Goal: Task Accomplishment & Management: Manage account settings

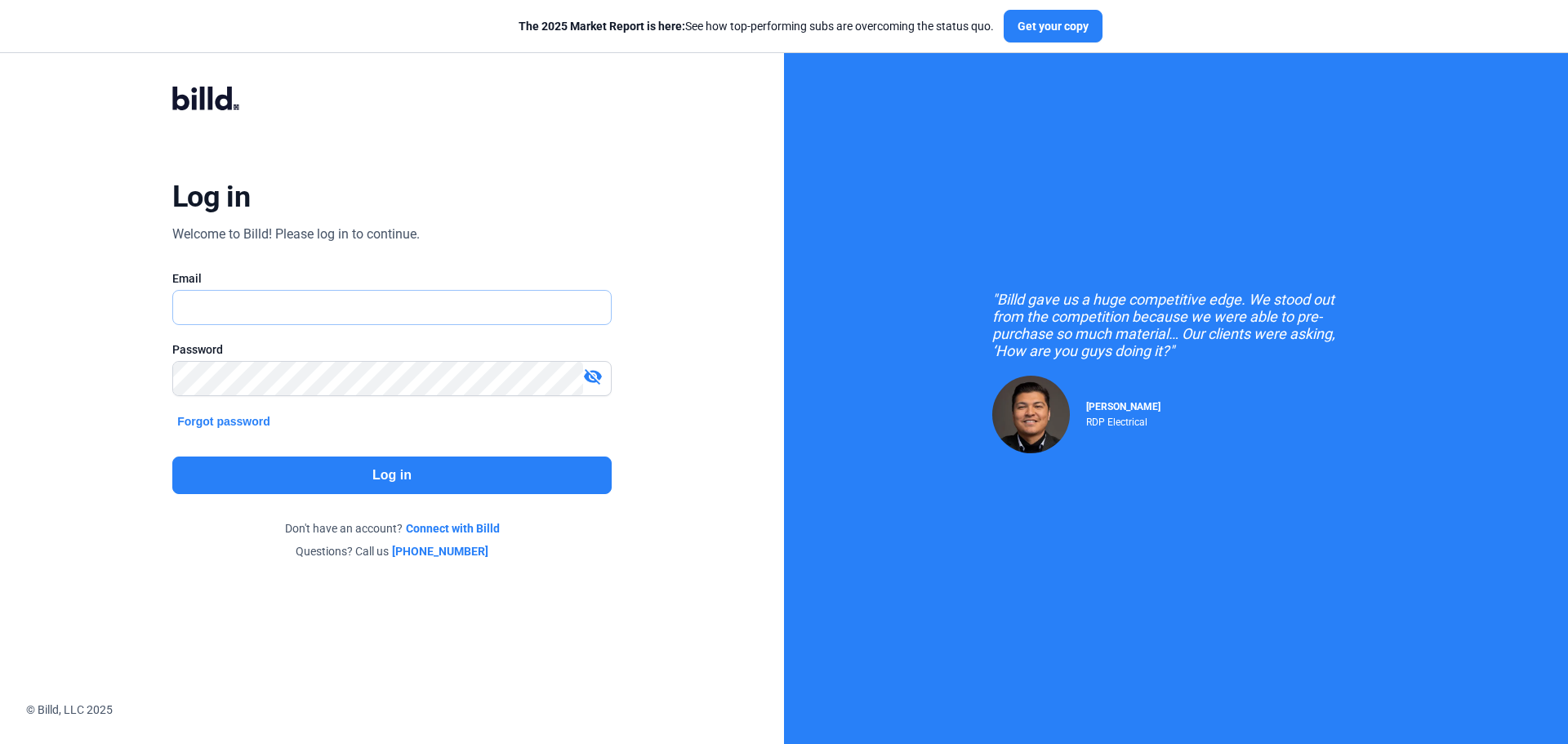
type input "[EMAIL_ADDRESS][DOMAIN_NAME]"
click at [414, 462] on button "Log in" at bounding box center [392, 476] width 439 height 38
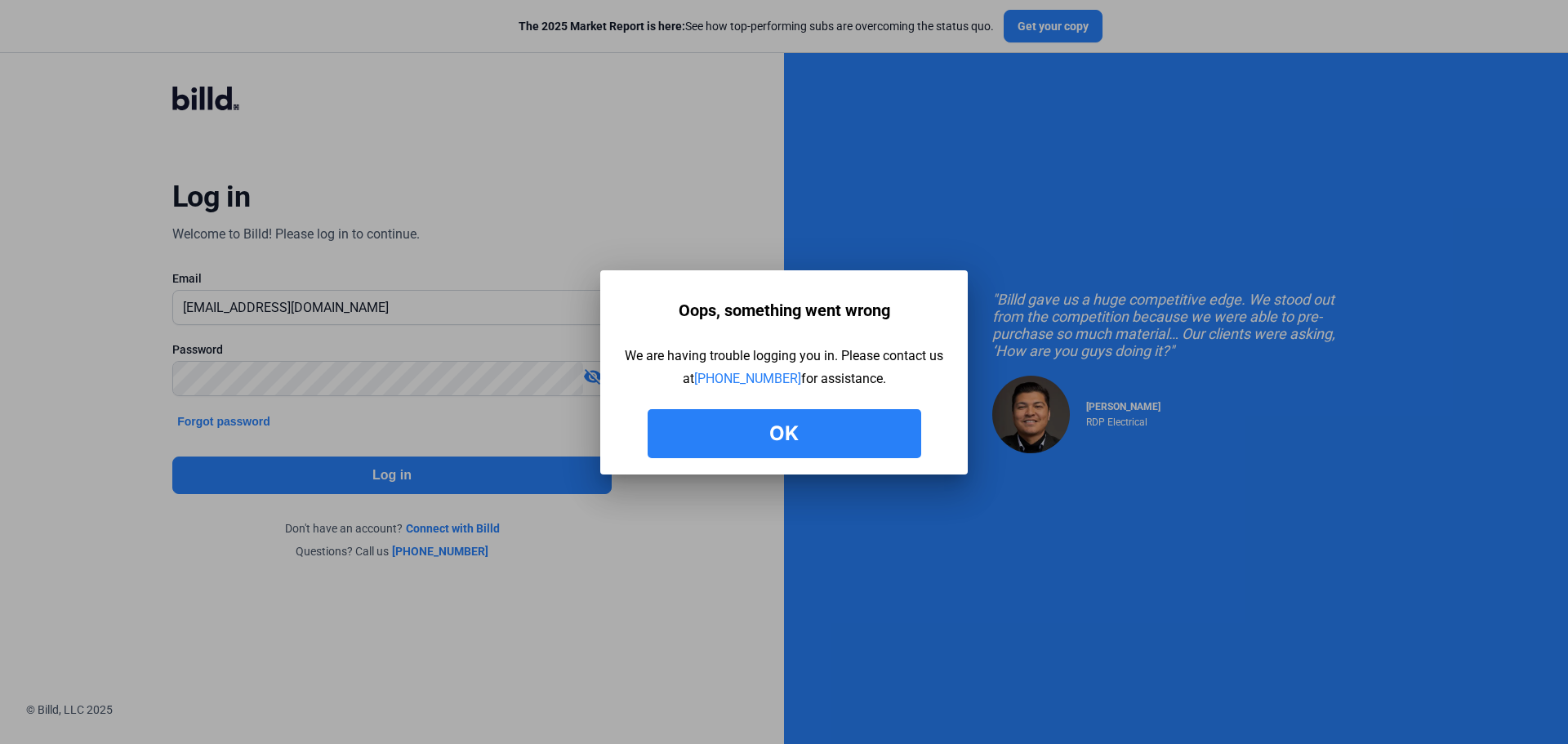
click at [743, 426] on button "Ok" at bounding box center [784, 433] width 273 height 49
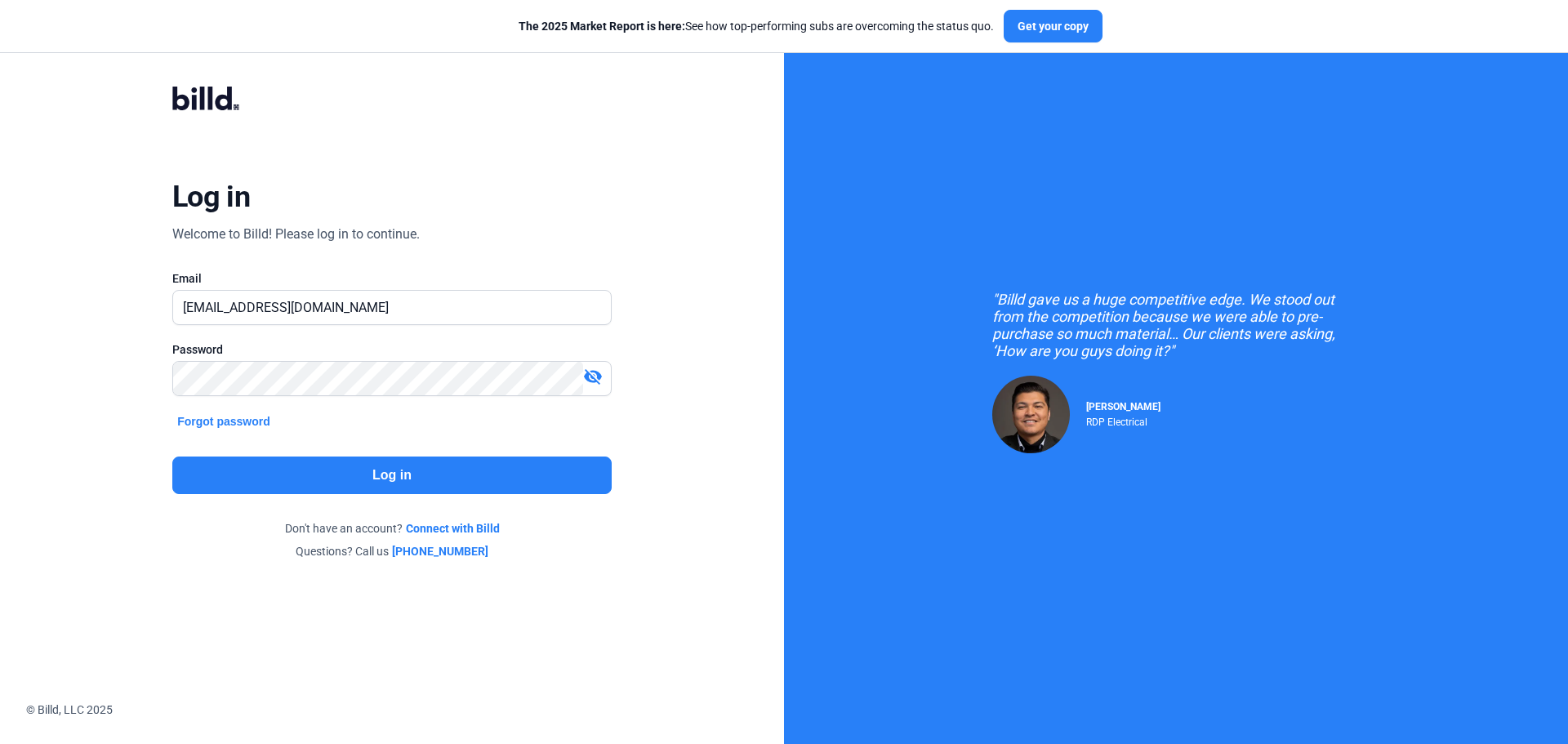
click at [438, 479] on button "Log in" at bounding box center [392, 476] width 439 height 38
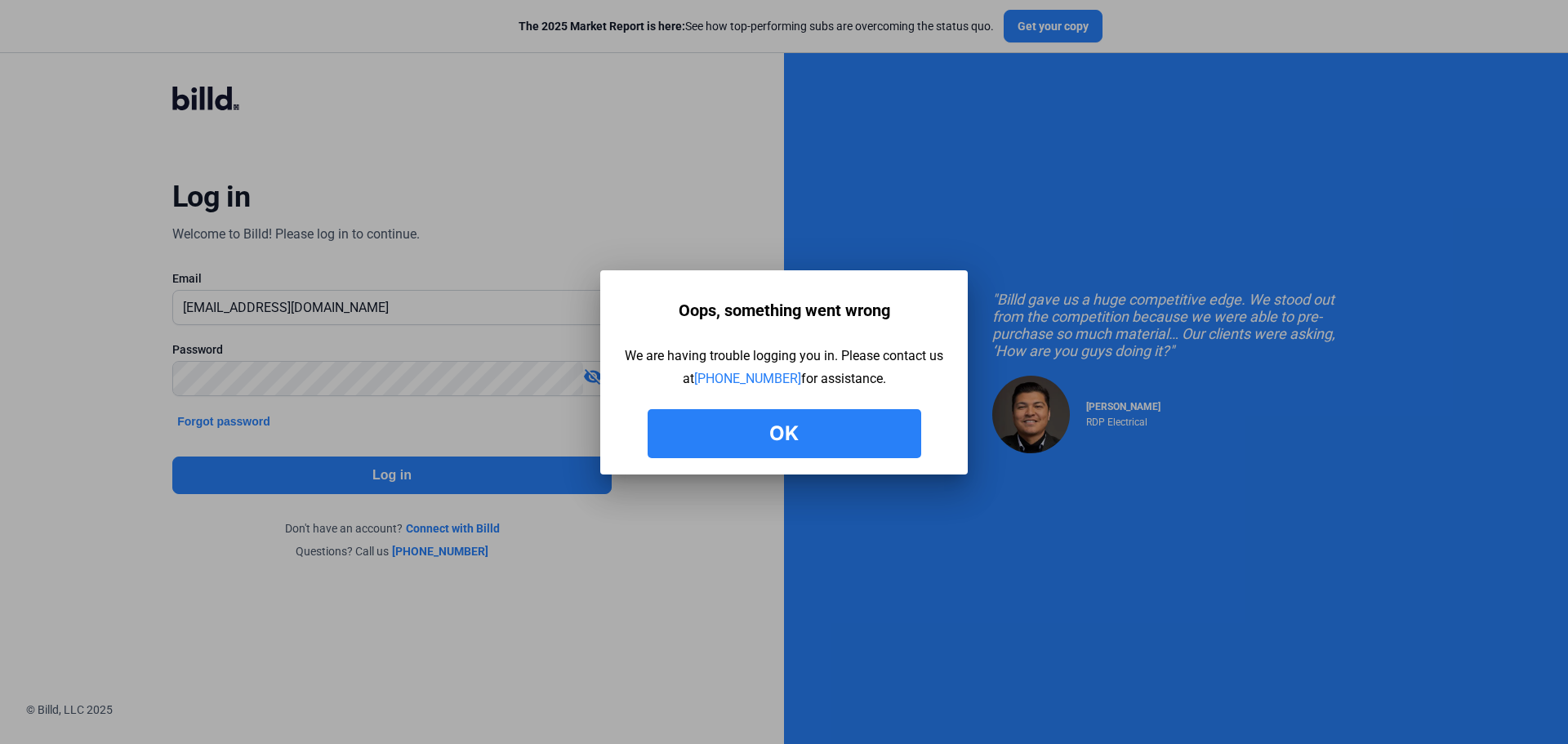
click at [834, 417] on button "Ok" at bounding box center [784, 433] width 273 height 49
